Goal: Task Accomplishment & Management: Use online tool/utility

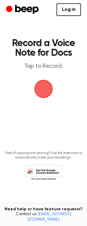
click at [46, 92] on span "button" at bounding box center [43, 88] width 17 height 17
click at [47, 88] on span "button" at bounding box center [43, 88] width 17 height 17
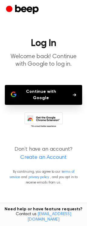
click at [50, 92] on button "Continue with Google" at bounding box center [43, 95] width 77 height 20
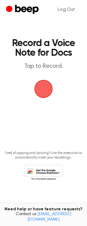
click at [45, 89] on span "button" at bounding box center [43, 88] width 17 height 17
